Goal: Information Seeking & Learning: Check status

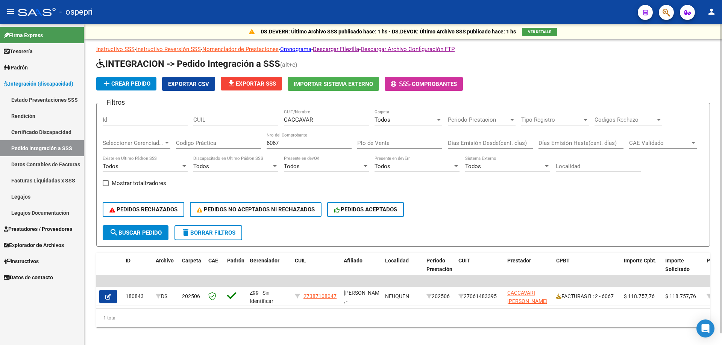
drag, startPoint x: 319, startPoint y: 115, endPoint x: 314, endPoint y: 119, distance: 6.3
click at [315, 118] on div "CACCAVAR CUIT/Nombre" at bounding box center [326, 117] width 85 height 16
click at [315, 118] on input "CACCAVAR" at bounding box center [326, 120] width 85 height 7
click at [314, 119] on input "CACCAVAR" at bounding box center [326, 120] width 85 height 7
drag, startPoint x: 286, startPoint y: 142, endPoint x: 232, endPoint y: 158, distance: 55.9
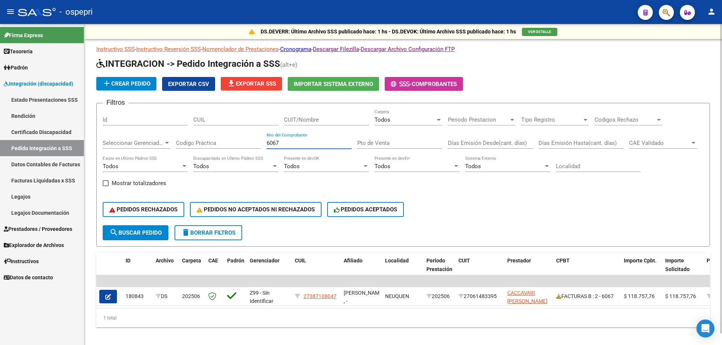
click at [232, 158] on div "Filtros Id CUIL CUIT/Nombre Todos Carpeta Periodo Prestacion Periodo Prestacion…" at bounding box center [403, 167] width 601 height 116
click at [437, 118] on div at bounding box center [438, 120] width 7 height 6
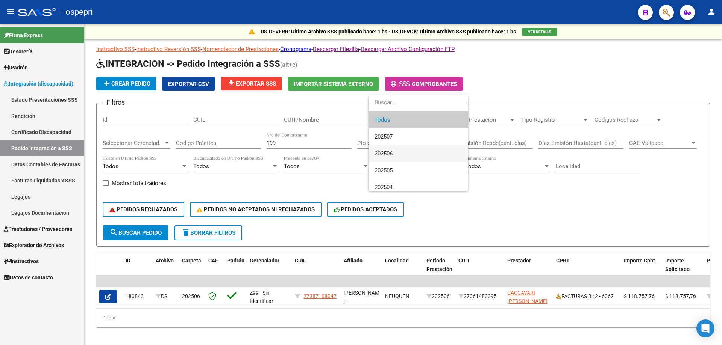
click at [402, 153] on span "202506" at bounding box center [418, 153] width 88 height 17
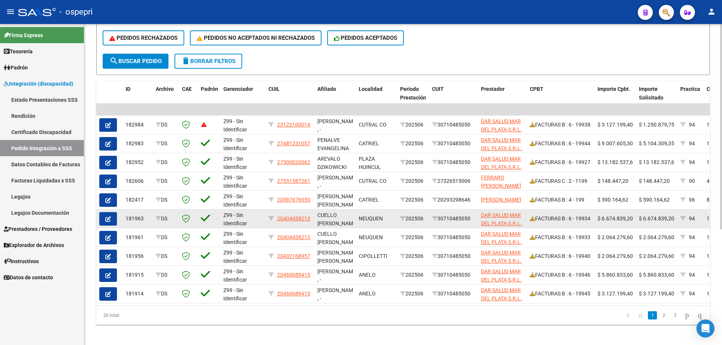
scroll to position [181, 0]
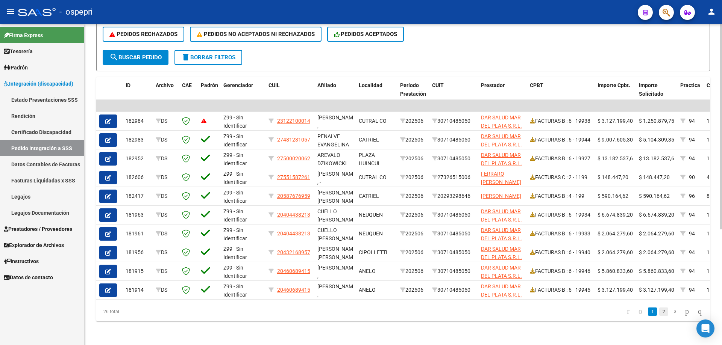
click at [659, 315] on link "2" at bounding box center [663, 312] width 9 height 8
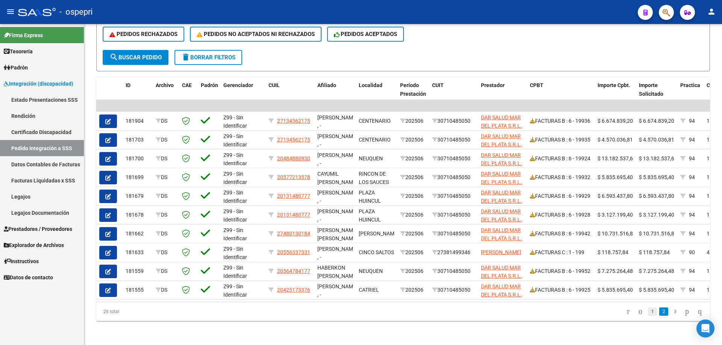
click at [648, 315] on link "1" at bounding box center [652, 312] width 9 height 8
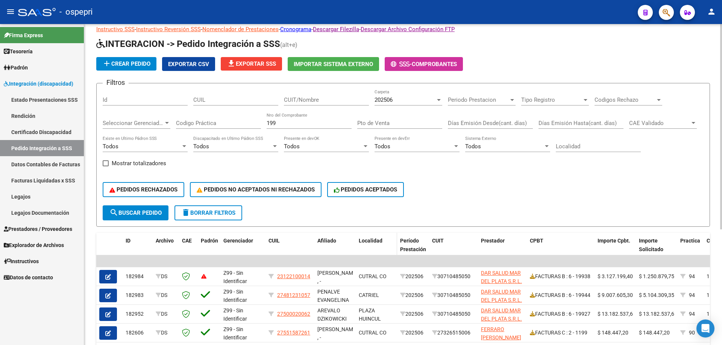
scroll to position [0, 0]
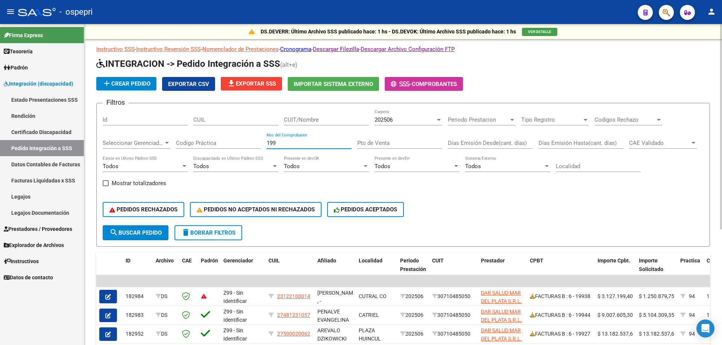
click at [277, 144] on input "199" at bounding box center [309, 143] width 85 height 7
type input "1"
click at [310, 122] on input "CUIT/Nombre" at bounding box center [326, 120] width 85 height 7
click at [441, 120] on div at bounding box center [438, 120] width 7 height 6
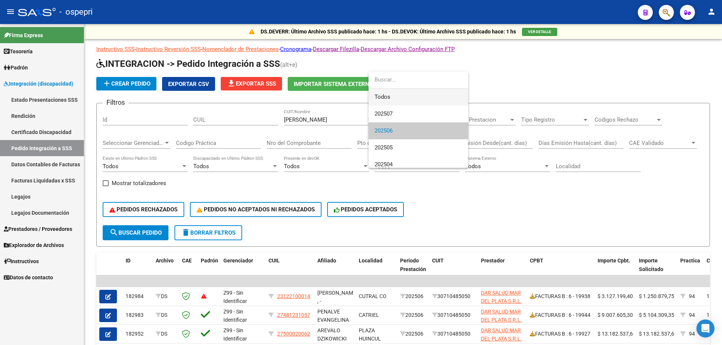
click at [384, 99] on span "Todos" at bounding box center [418, 97] width 88 height 17
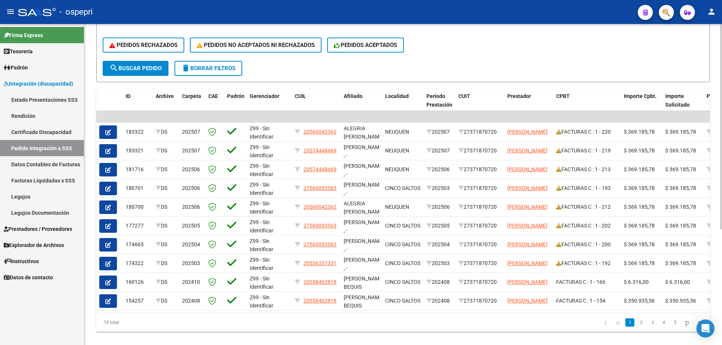
scroll to position [181, 0]
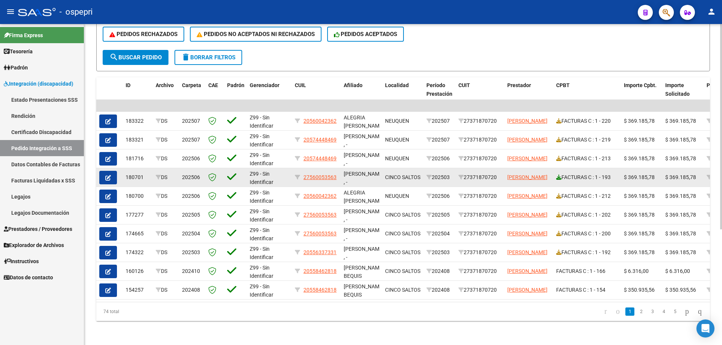
click at [557, 175] on icon at bounding box center [558, 177] width 5 height 5
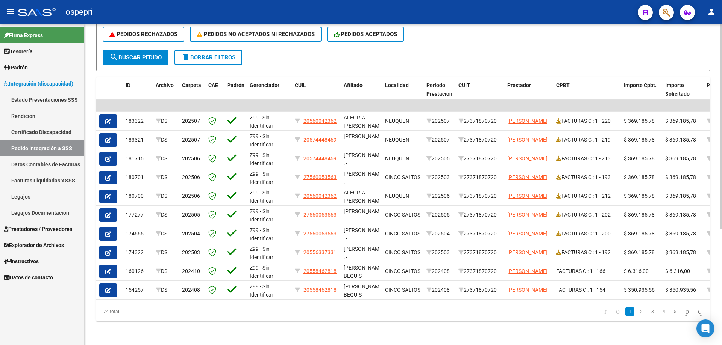
click at [503, 37] on div "PEDIDOS RECHAZADOS PEDIDOS NO ACEPTADOS NI RECHAZADOS PEDIDOS ACEPTADOS" at bounding box center [403, 34] width 601 height 32
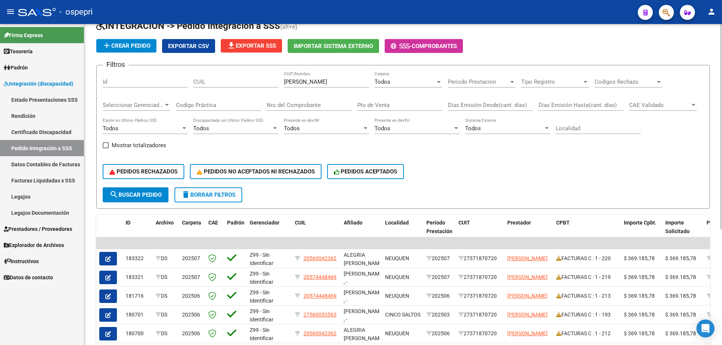
scroll to position [0, 0]
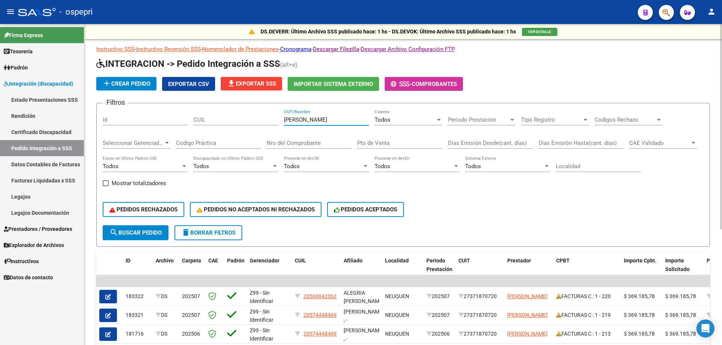
click at [341, 121] on input "[PERSON_NAME]" at bounding box center [326, 120] width 85 height 7
type input "C"
click at [444, 201] on div "PEDIDOS RECHAZADOS PEDIDOS NO ACEPTADOS NI RECHAZADOS PEDIDOS ACEPTADOS" at bounding box center [403, 210] width 601 height 32
click at [291, 145] on input "Nro del Comprobante" at bounding box center [309, 143] width 85 height 7
type input "120"
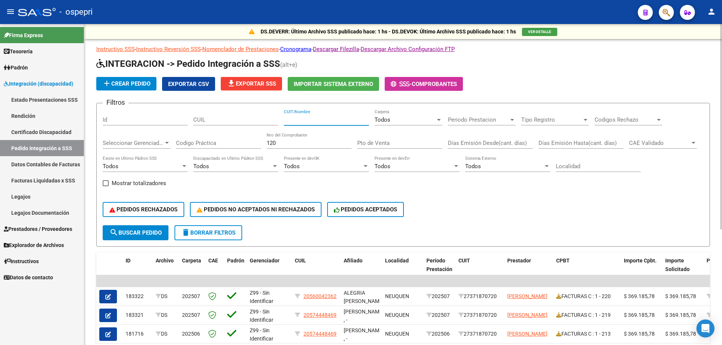
click at [292, 121] on input "CUIT/Nombre" at bounding box center [326, 120] width 85 height 7
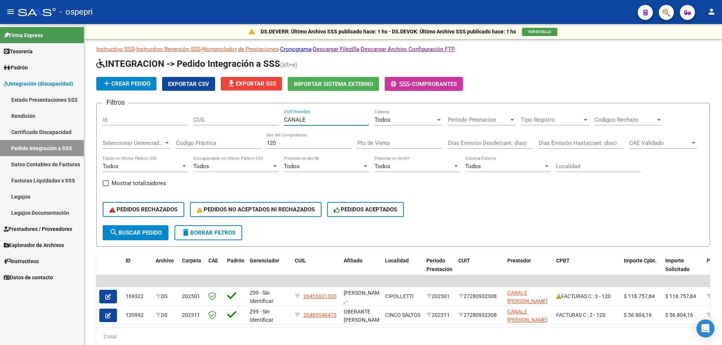
type input "CANALE"
